Goal: Task Accomplishment & Management: Complete application form

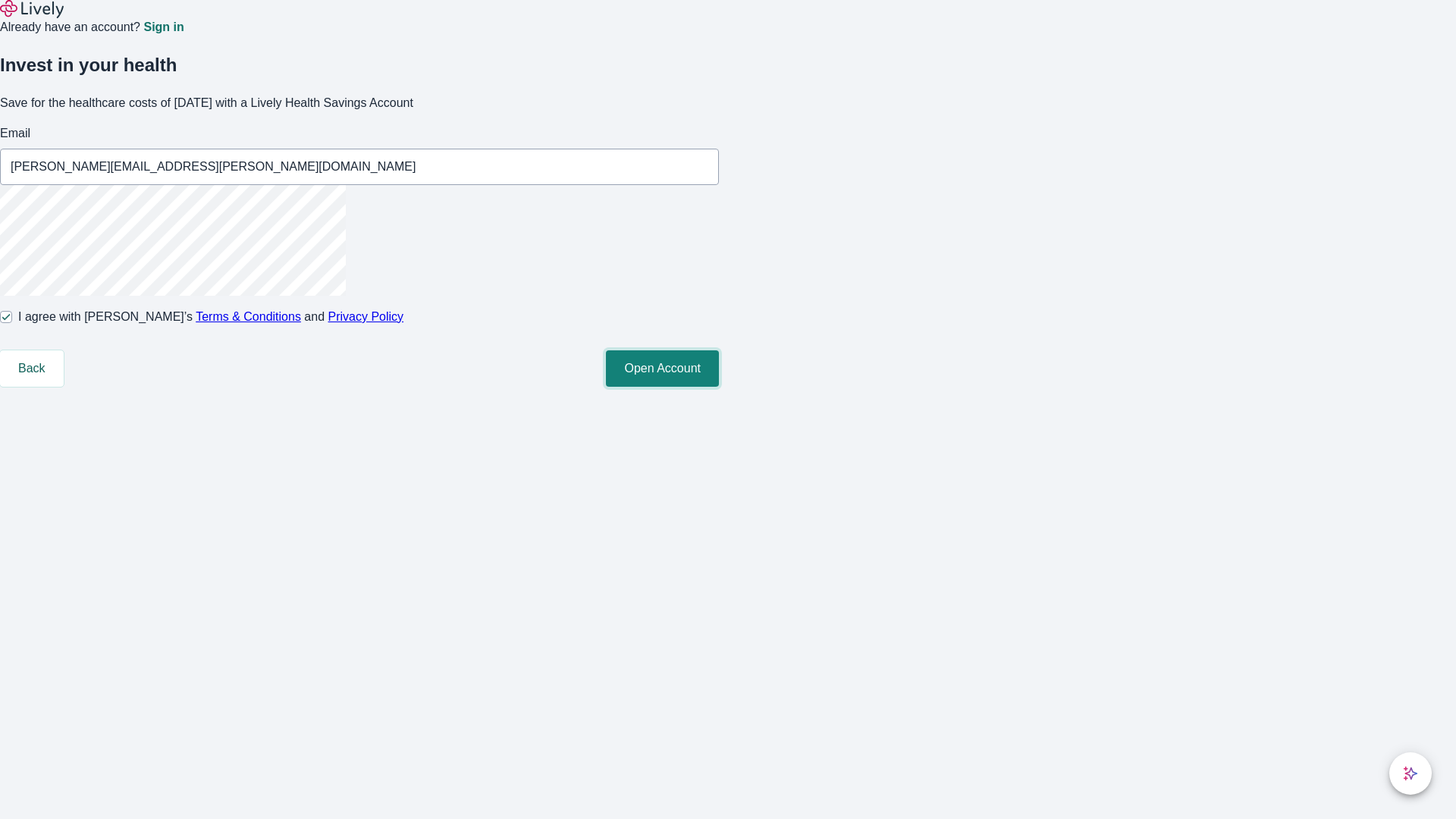
click at [719, 386] on button "Open Account" at bounding box center [661, 368] width 113 height 36
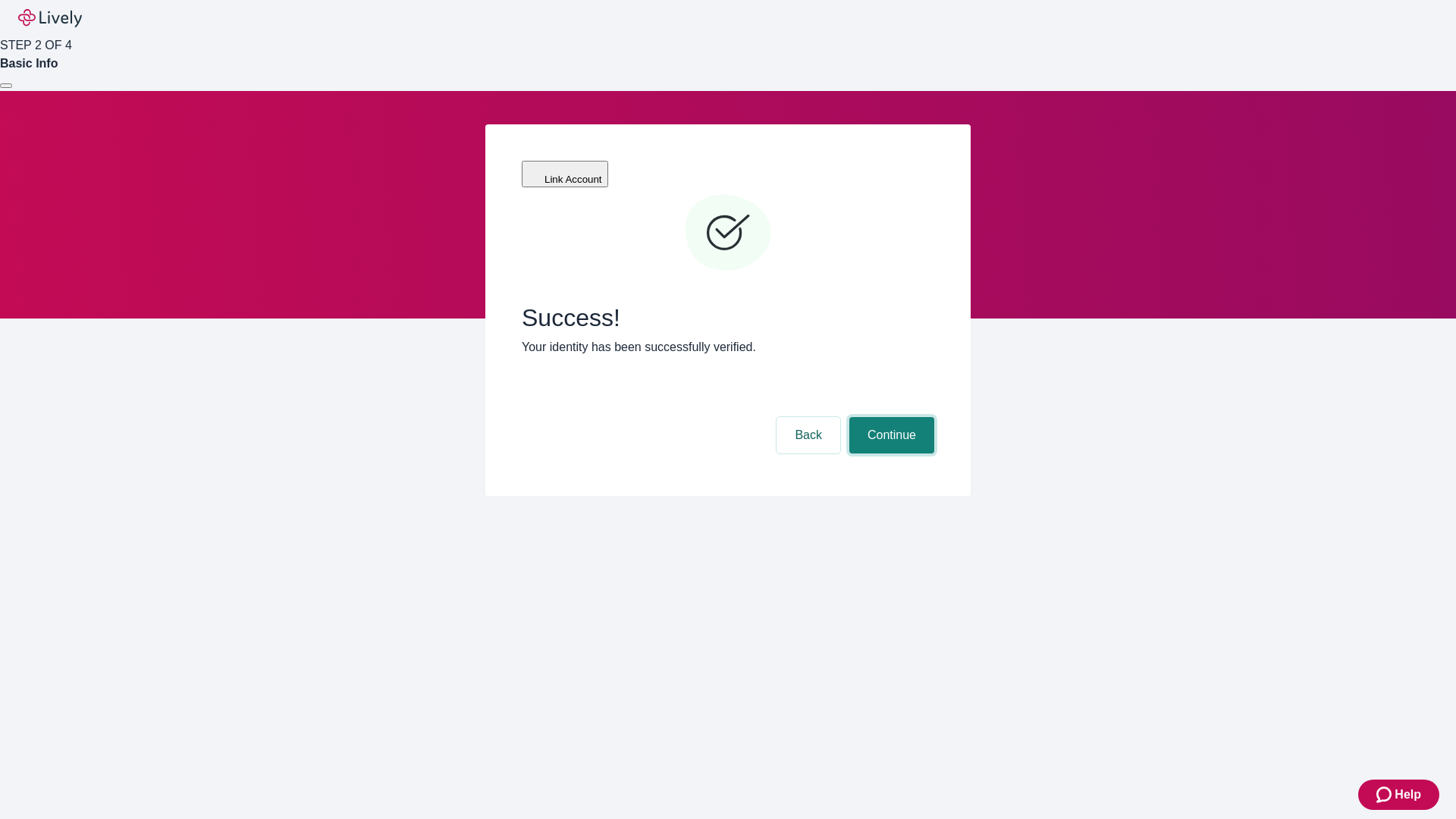
click at [889, 417] on button "Continue" at bounding box center [892, 434] width 85 height 36
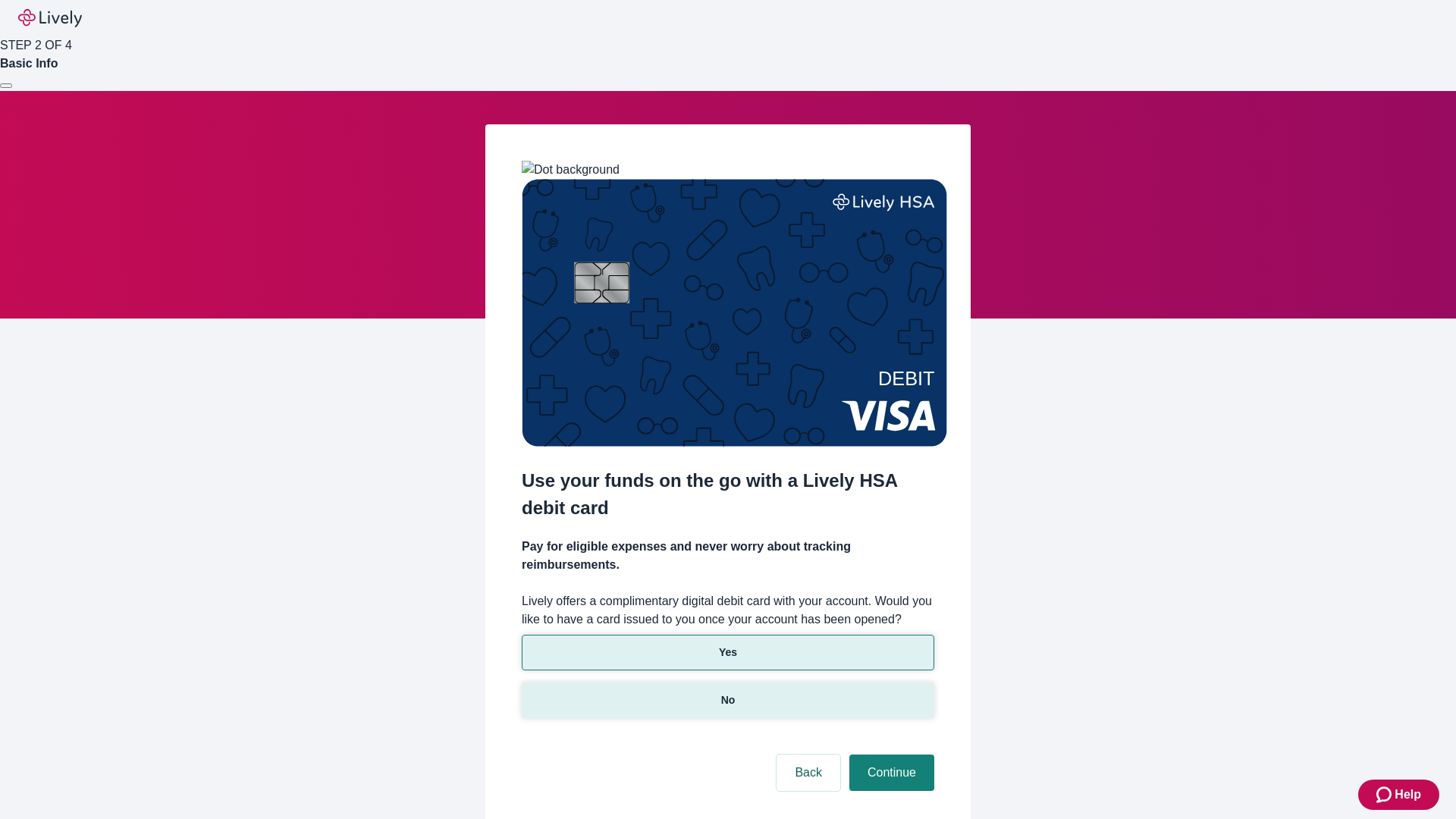
click at [727, 692] on p "No" at bounding box center [728, 700] width 14 height 16
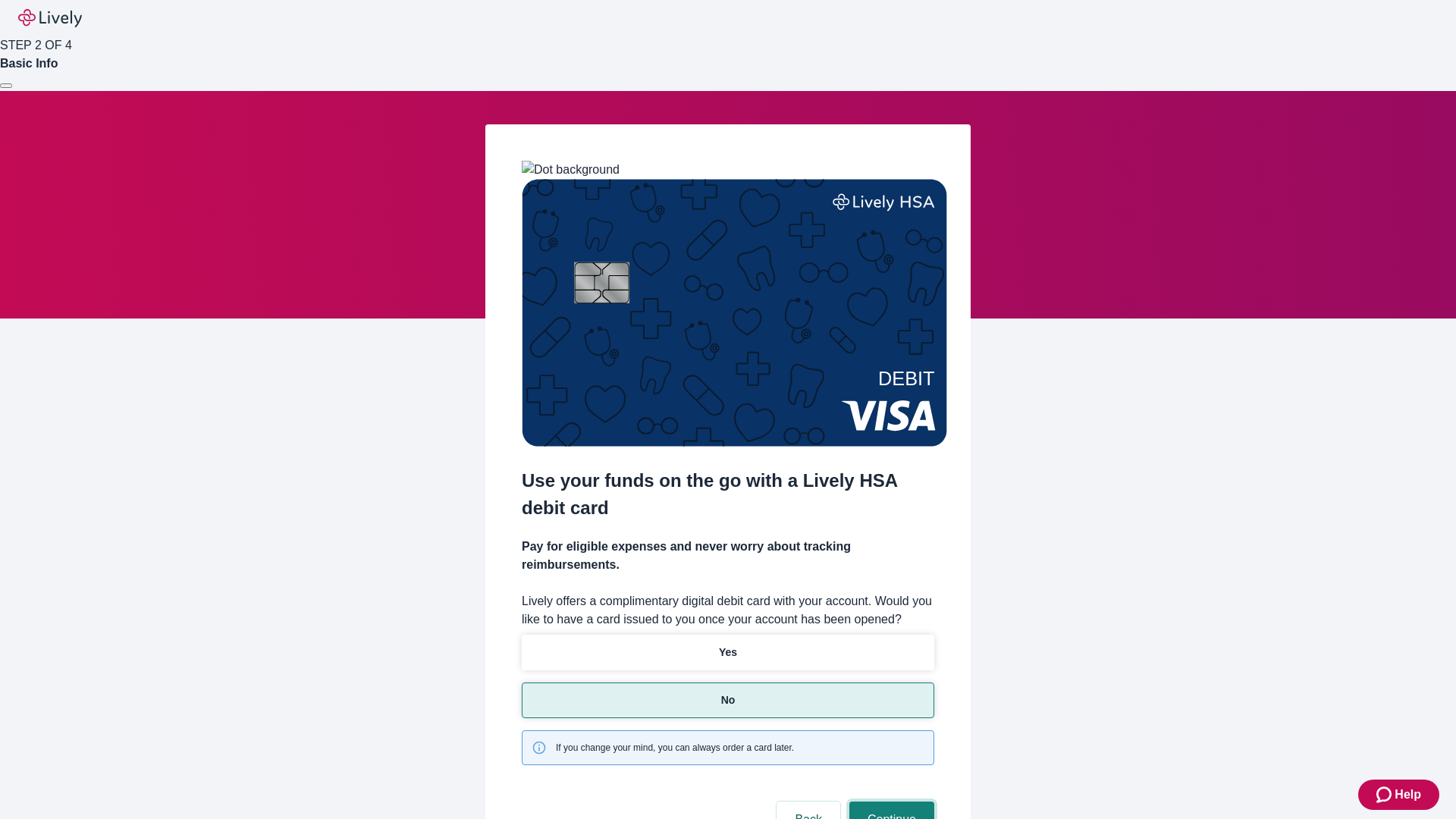
click at [889, 801] on button "Continue" at bounding box center [892, 819] width 85 height 36
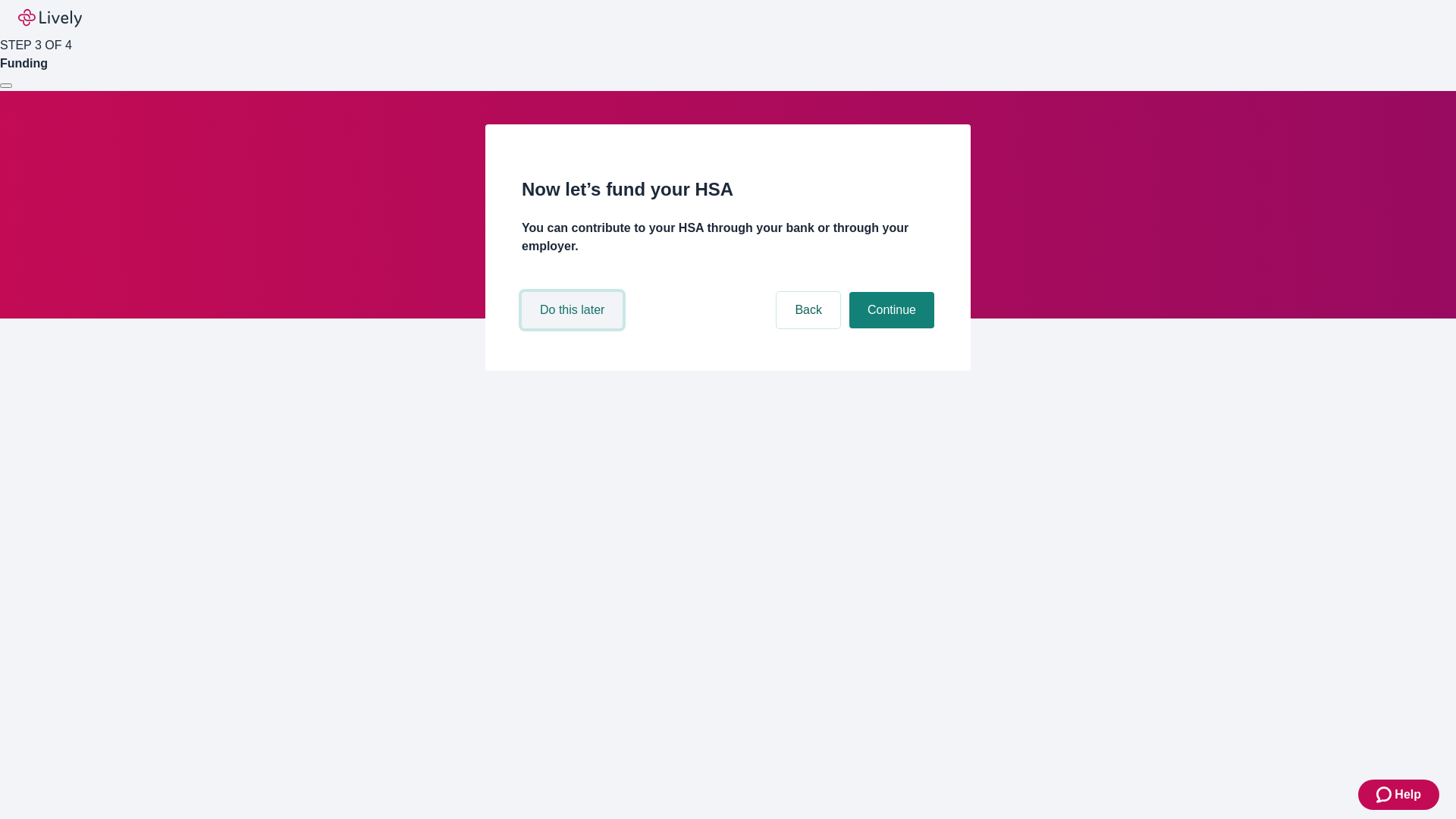
click at [574, 328] on button "Do this later" at bounding box center [572, 309] width 101 height 36
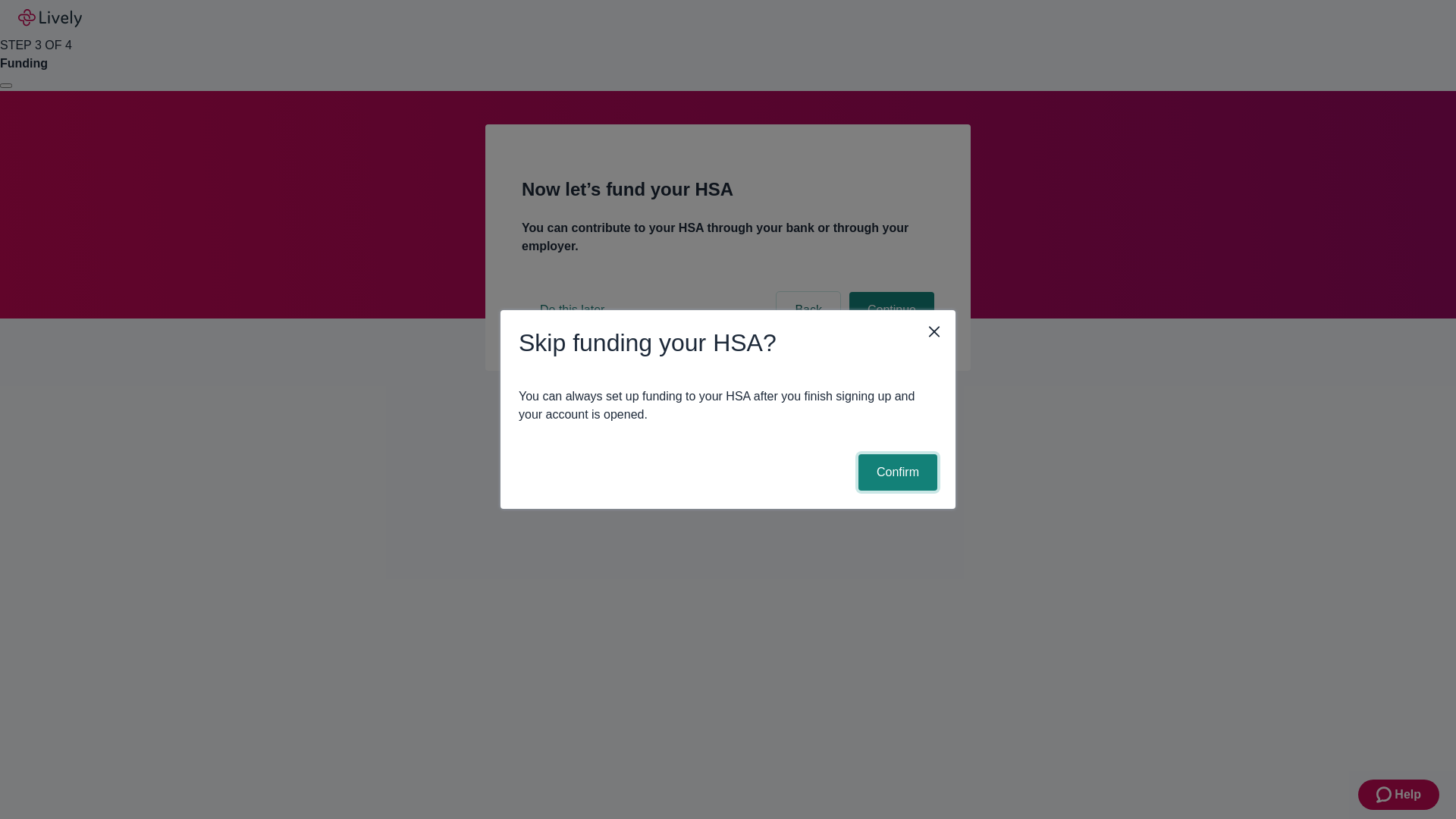
click at [896, 472] on button "Confirm" at bounding box center [897, 472] width 79 height 36
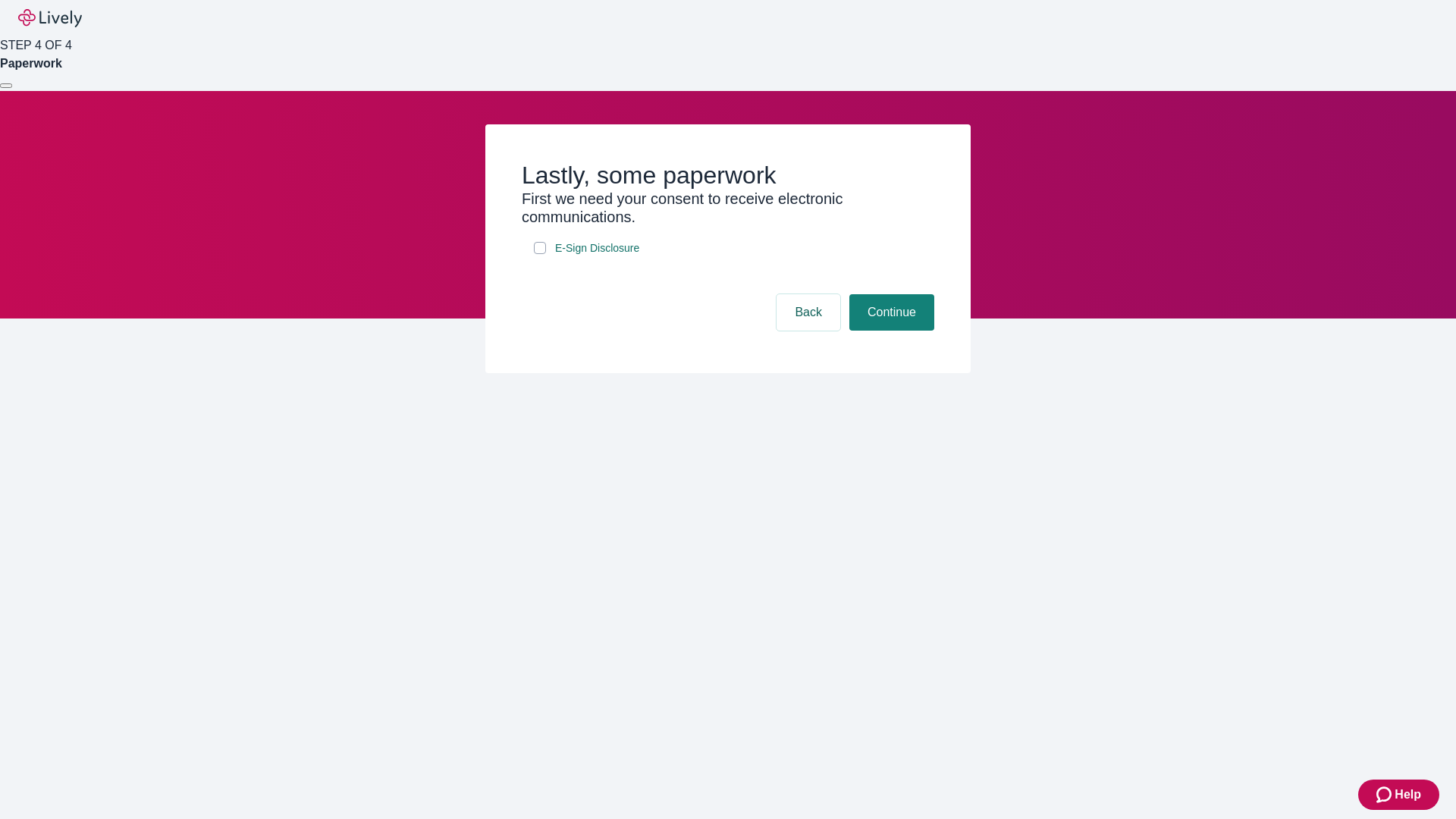
click at [540, 254] on input "E-Sign Disclosure" at bounding box center [540, 248] width 12 height 12
checkbox input "true"
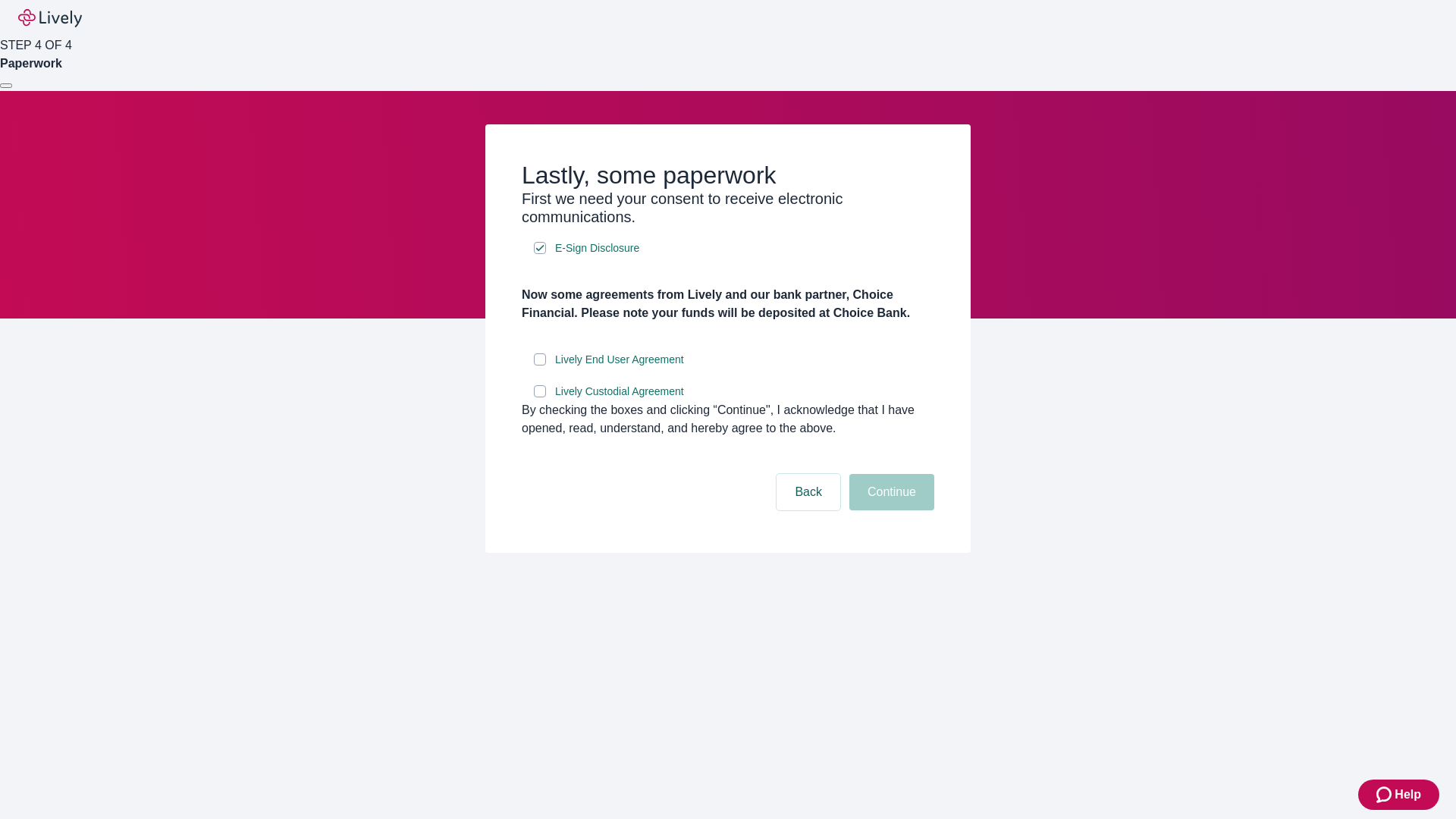
click at [540, 365] on input "Lively End User Agreement" at bounding box center [540, 360] width 12 height 12
checkbox input "true"
click at [540, 397] on input "Lively Custodial Agreement" at bounding box center [540, 391] width 12 height 12
checkbox input "true"
click at [889, 511] on button "Continue" at bounding box center [892, 492] width 85 height 36
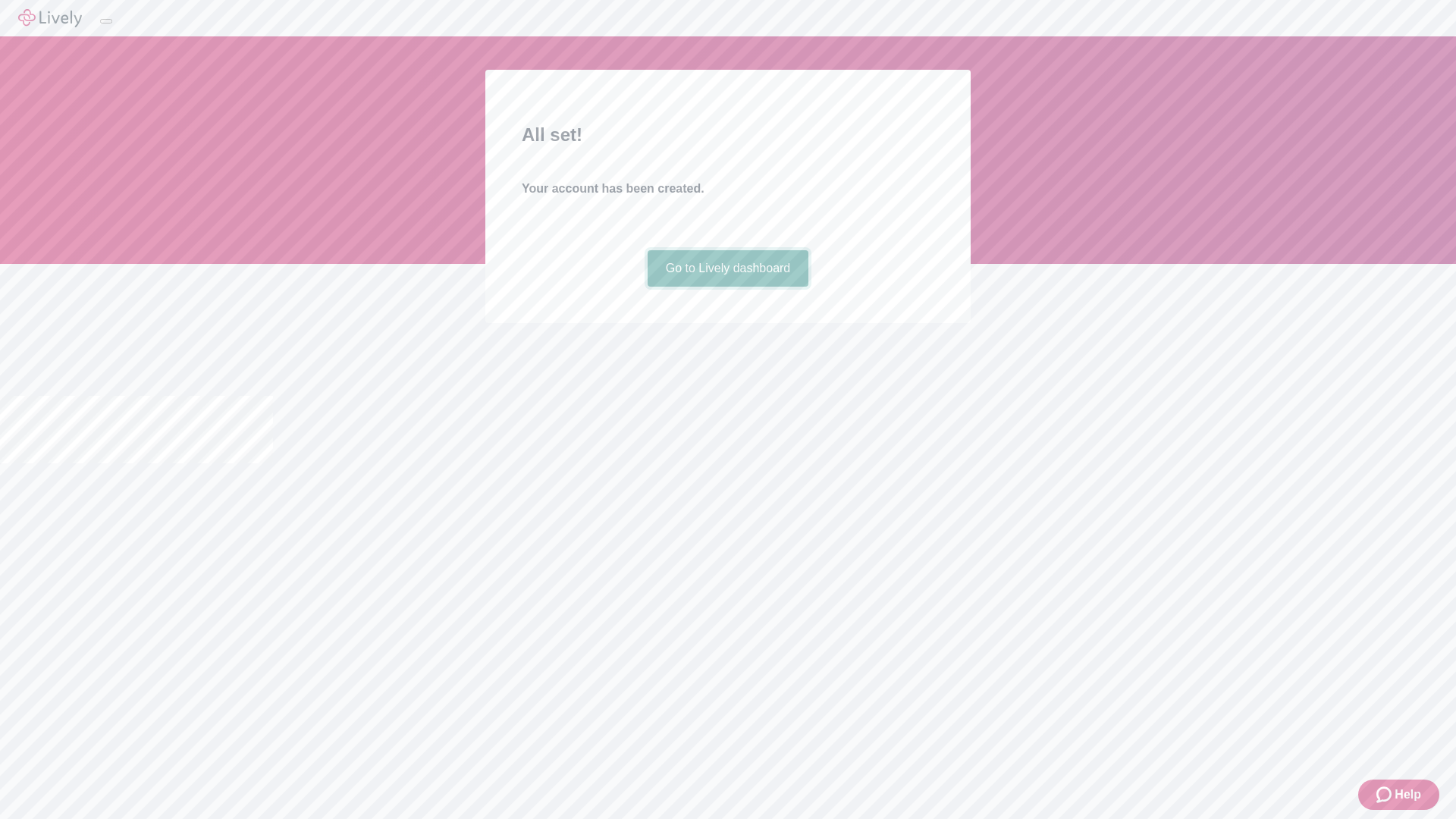
click at [727, 286] on link "Go to Lively dashboard" at bounding box center [728, 268] width 161 height 36
